Goal: Use online tool/utility: Utilize a website feature to perform a specific function

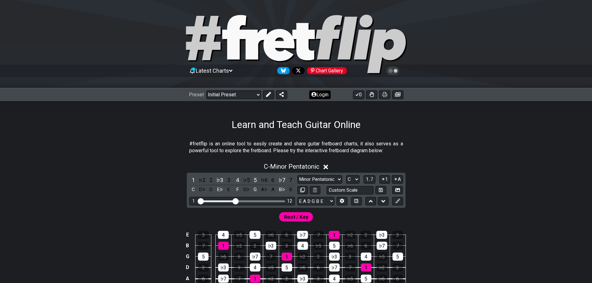
click at [327, 94] on button "Login" at bounding box center [319, 94] width 21 height 9
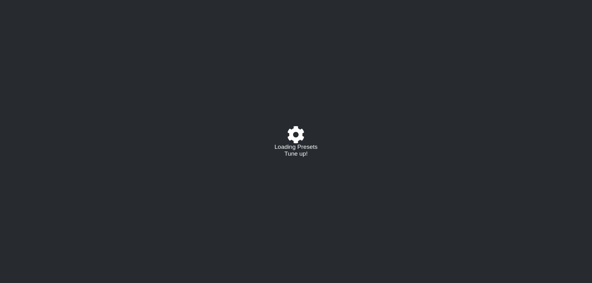
select select "C"
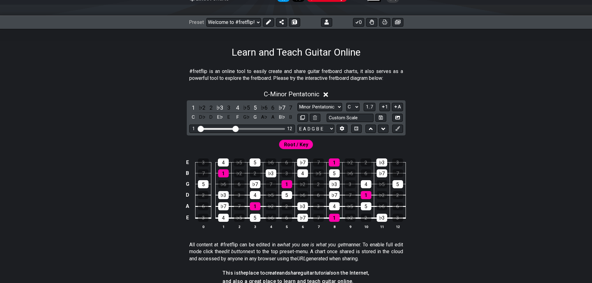
scroll to position [93, 0]
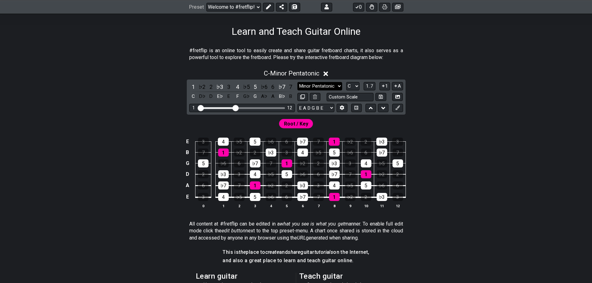
click at [334, 85] on select "Minor Pentatonic Click to edit Minor Pentatonic Major Pentatonic Minor Blues Ma…" at bounding box center [319, 86] width 45 height 8
select select "Minor / Aeolian"
click at [297, 82] on select "Minor Pentatonic Click to edit Minor Pentatonic Major Pentatonic Minor Blues Ma…" at bounding box center [319, 86] width 45 height 8
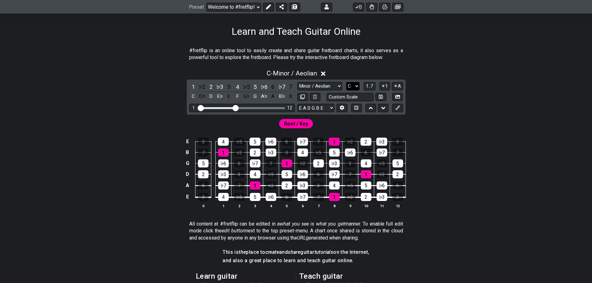
click at [348, 86] on select "A♭ A A♯ B♭ B C C♯ D♭ D D♯ E♭ E F F♯ G♭ G G♯" at bounding box center [352, 86] width 13 height 8
select select "D"
click at [346, 82] on select "A♭ A A♯ B♭ B C C♯ D♭ D D♯ E♭ E F F♯ G♭ G G♯" at bounding box center [352, 86] width 13 height 8
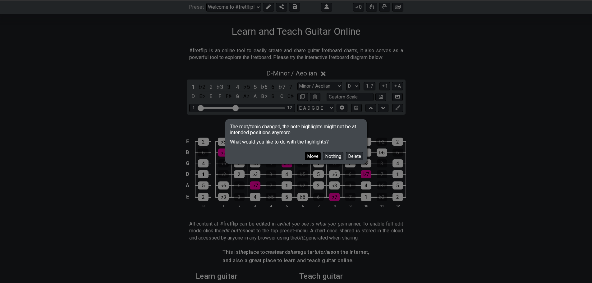
click at [314, 159] on button "Move" at bounding box center [313, 156] width 16 height 8
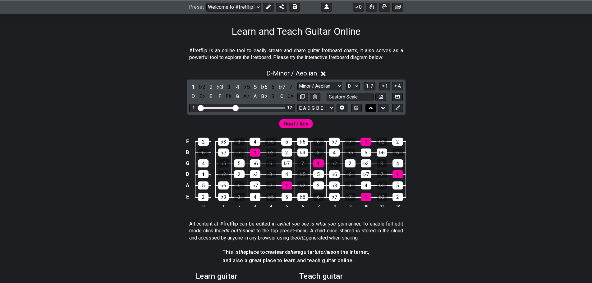
click at [375, 108] on button at bounding box center [371, 108] width 11 height 8
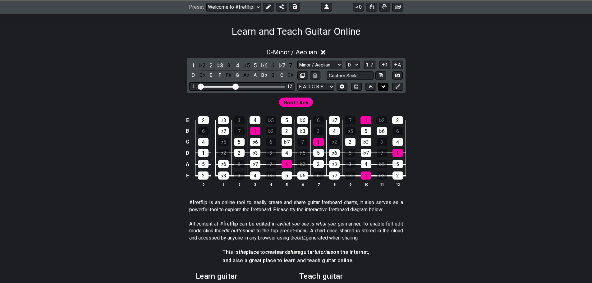
click at [380, 86] on button at bounding box center [383, 87] width 11 height 8
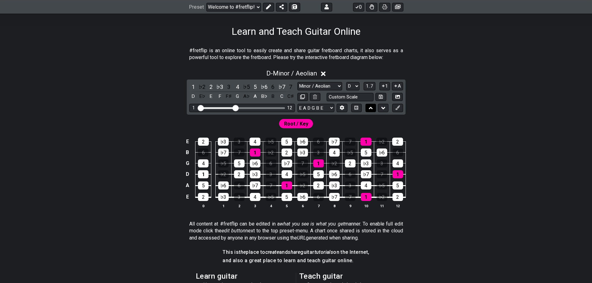
click at [369, 108] on icon at bounding box center [371, 108] width 4 height 6
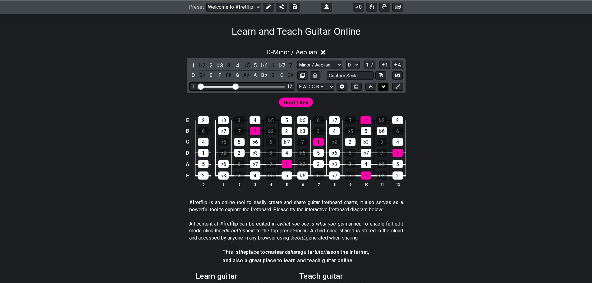
click at [385, 88] on icon at bounding box center [383, 87] width 4 height 6
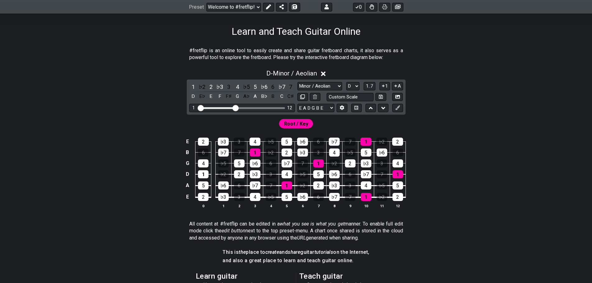
drag, startPoint x: 370, startPoint y: 108, endPoint x: 362, endPoint y: 109, distance: 7.5
click at [369, 108] on icon at bounding box center [371, 108] width 4 height 6
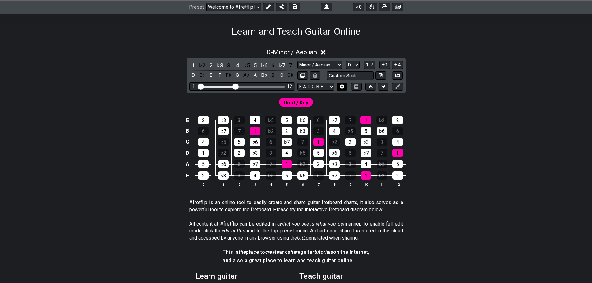
click at [338, 88] on button at bounding box center [342, 87] width 11 height 8
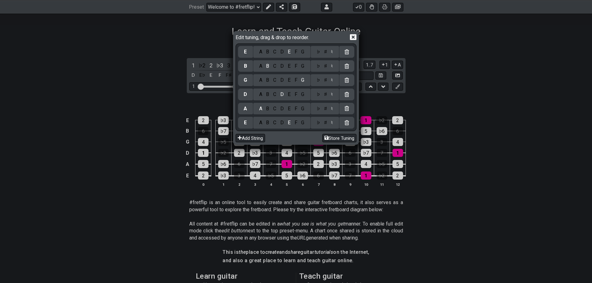
click at [355, 38] on icon at bounding box center [353, 37] width 7 height 6
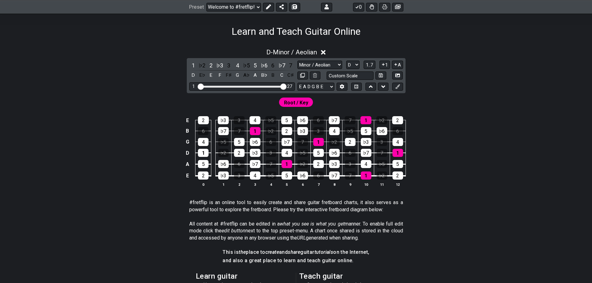
drag, startPoint x: 235, startPoint y: 87, endPoint x: 284, endPoint y: 89, distance: 49.1
click at [284, 86] on input "Visible fret range" at bounding box center [242, 86] width 88 height 0
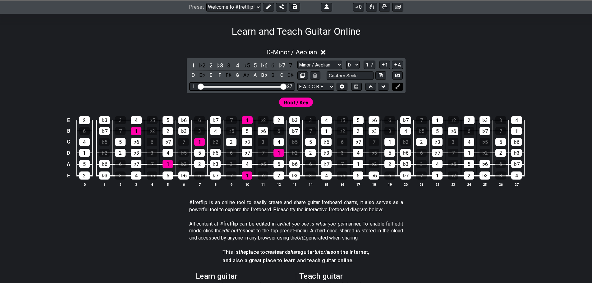
click at [395, 87] on icon at bounding box center [397, 86] width 5 height 5
drag, startPoint x: 396, startPoint y: 88, endPoint x: 314, endPoint y: 109, distance: 84.8
click at [317, 110] on div "D - Minor / Aeolian 1 ♭2 2 ♭3 3 4 ♭5 5 ♭6 6 ♭7 7 D E♭ E F F♯ G A♭ A B♭ B C C♯ M…" at bounding box center [296, 120] width 485 height 151
click at [304, 108] on div "Root / Key" at bounding box center [296, 102] width 37 height 12
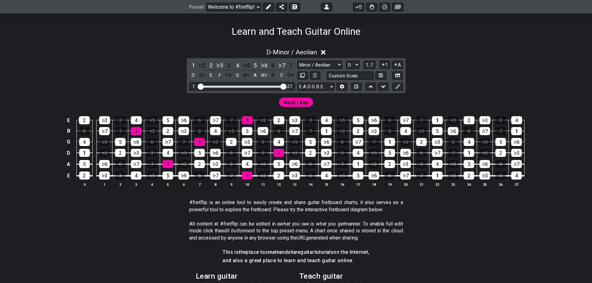
click at [304, 102] on span "Root / Key" at bounding box center [296, 102] width 24 height 9
click at [294, 104] on span "Root / Key" at bounding box center [296, 102] width 24 height 9
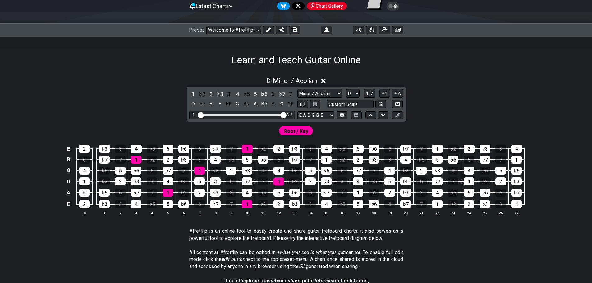
scroll to position [94, 0]
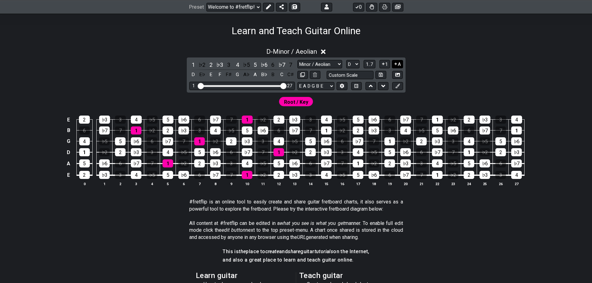
click at [394, 64] on icon at bounding box center [396, 64] width 6 height 5
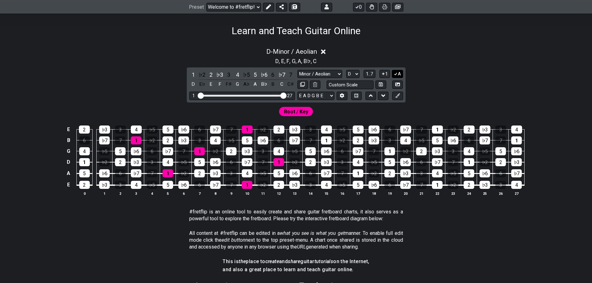
click at [400, 73] on button "A" at bounding box center [397, 74] width 11 height 8
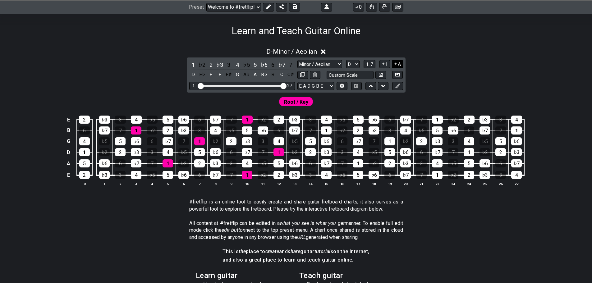
click at [399, 65] on button "A" at bounding box center [397, 64] width 11 height 8
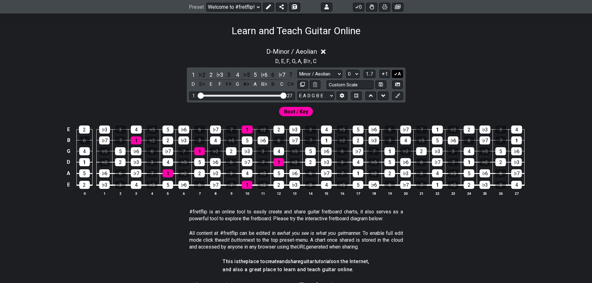
click at [399, 72] on button "A" at bounding box center [397, 74] width 11 height 8
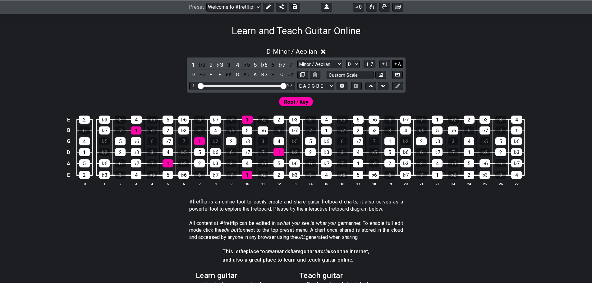
click at [399, 66] on button "A" at bounding box center [397, 64] width 11 height 8
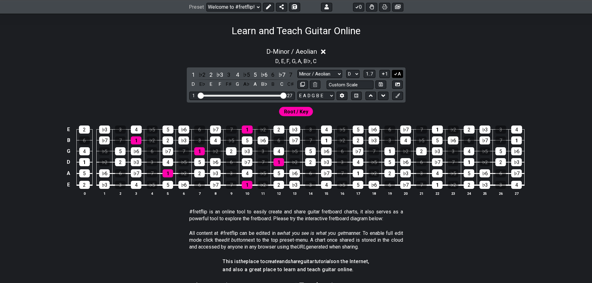
click at [396, 71] on icon at bounding box center [396, 73] width 6 height 5
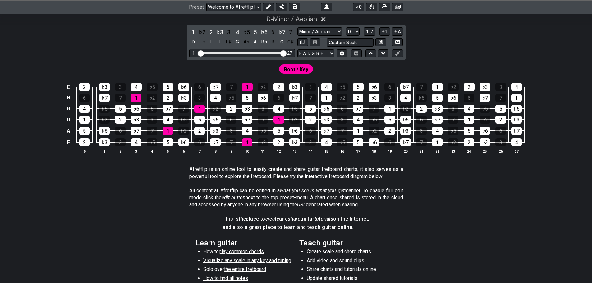
scroll to position [125, 0]
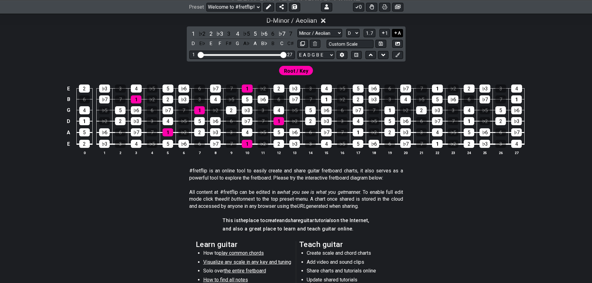
click at [396, 34] on icon at bounding box center [396, 33] width 2 height 2
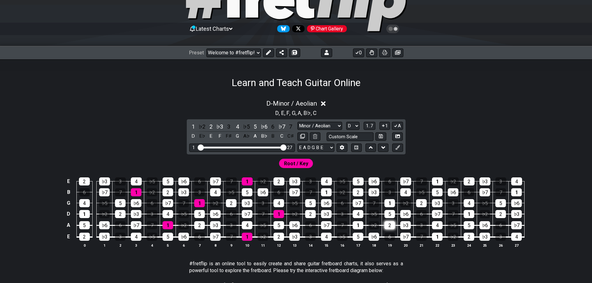
scroll to position [41, 0]
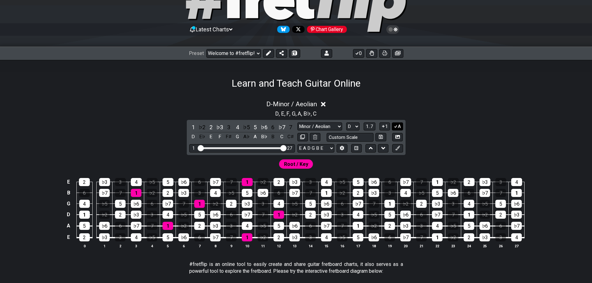
click at [396, 125] on icon at bounding box center [396, 126] width 6 height 5
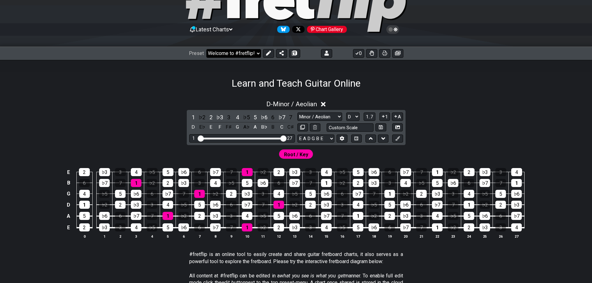
click at [256, 54] on select "Welcome to #fretflip! Initial Preset Custom Preset Minor Pentatonic Major Penta…" at bounding box center [233, 53] width 55 height 9
click at [206, 49] on select "Welcome to #fretflip! Initial Preset Custom Preset Minor Pentatonic Major Penta…" at bounding box center [233, 53] width 55 height 9
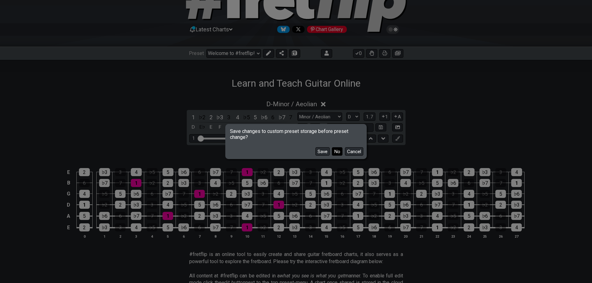
click at [336, 152] on button "No" at bounding box center [337, 151] width 11 height 8
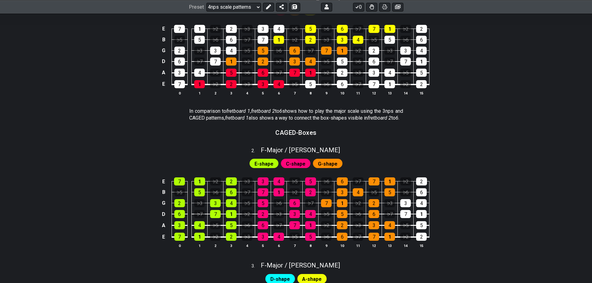
scroll to position [41, 0]
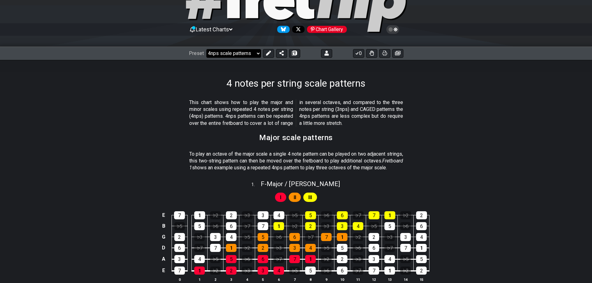
click at [248, 53] on select "Welcome to #fretflip! Initial Preset Custom Preset Minor Pentatonic Major Penta…" at bounding box center [233, 53] width 55 height 9
click at [206, 49] on select "Welcome to #fretflip! Initial Preset Custom Preset Minor Pentatonic Major Penta…" at bounding box center [233, 53] width 55 height 9
select select "/minor-triad-arpeggios"
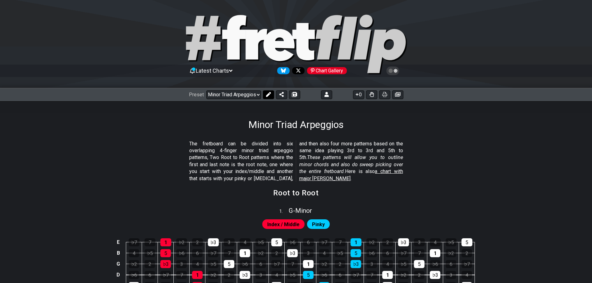
click at [269, 96] on icon at bounding box center [268, 94] width 5 height 5
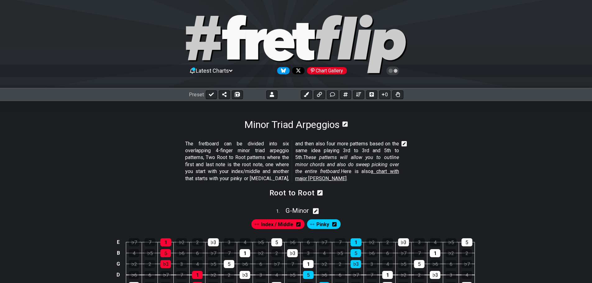
click at [316, 210] on icon at bounding box center [316, 211] width 6 height 6
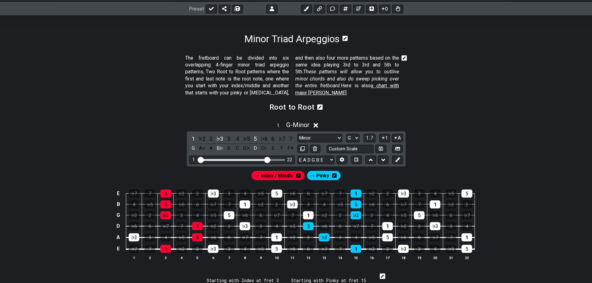
scroll to position [124, 0]
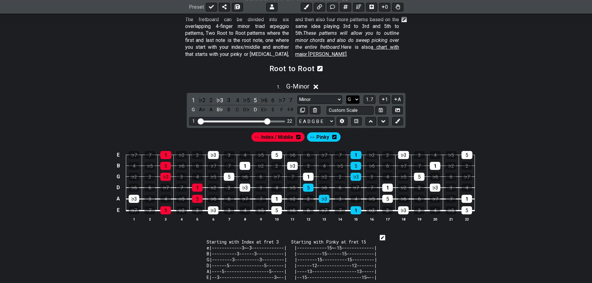
click at [352, 100] on select "A♭ A A♯ B♭ B C C♯ D♭ D D♯ E♭ E F F♯ G♭ G G♯" at bounding box center [352, 99] width 13 height 8
select select "D"
click at [346, 95] on select "A♭ A A♯ B♭ B C C♯ D♭ D D♯ E♭ E F F♯ G♭ G G♯" at bounding box center [352, 99] width 13 height 8
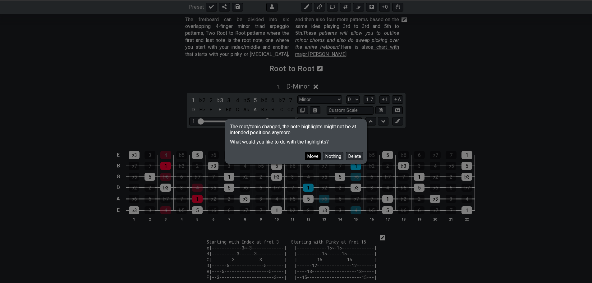
click at [317, 155] on button "Move" at bounding box center [313, 156] width 16 height 8
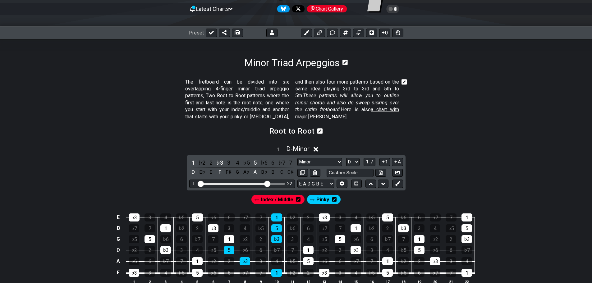
scroll to position [62, 0]
click at [318, 147] on icon at bounding box center [316, 149] width 5 height 5
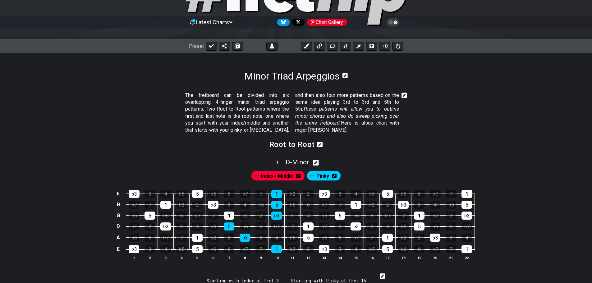
scroll to position [0, 0]
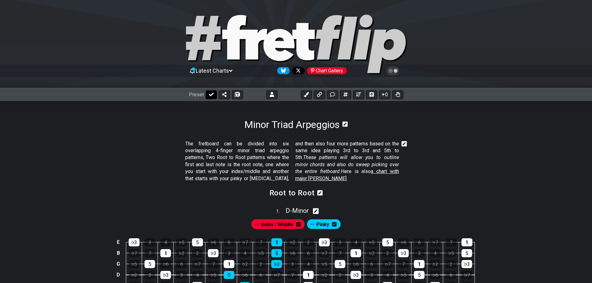
click at [211, 94] on icon at bounding box center [211, 95] width 5 height 4
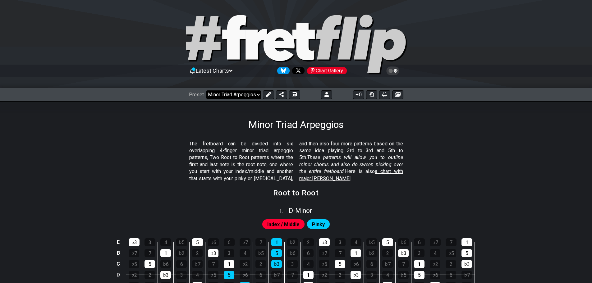
click at [218, 95] on select "Welcome to #fretflip! Initial Preset Custom Preset Minor Pentatonic Major Penta…" at bounding box center [233, 94] width 55 height 9
click at [206, 90] on select "Welcome to #fretflip! Initial Preset Custom Preset Minor Pentatonic Major Penta…" at bounding box center [233, 94] width 55 height 9
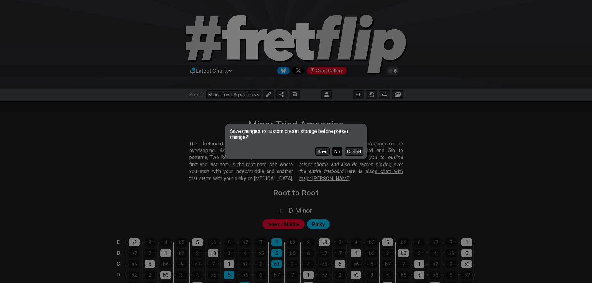
click at [337, 151] on button "No" at bounding box center [337, 151] width 11 height 8
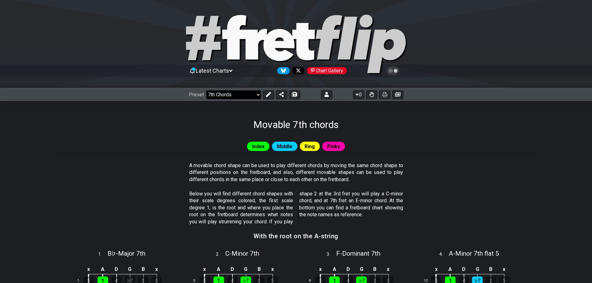
click at [240, 96] on select "Welcome to #fretflip! Initial Preset Custom Preset Minor Pentatonic Major Penta…" at bounding box center [233, 94] width 55 height 9
click at [206, 90] on select "Welcome to #fretflip! Initial Preset Custom Preset Minor Pentatonic Major Penta…" at bounding box center [233, 94] width 55 height 9
select select "/3nps-caged-shapes"
select select "A"
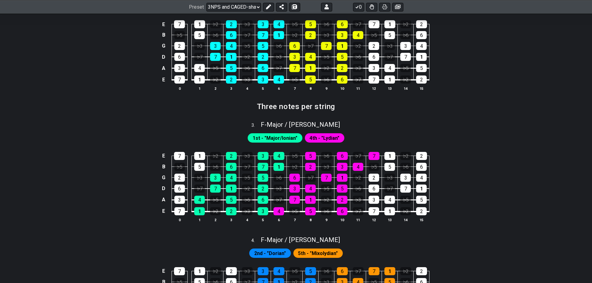
scroll to position [373, 0]
